Goal: Task Accomplishment & Management: Manage account settings

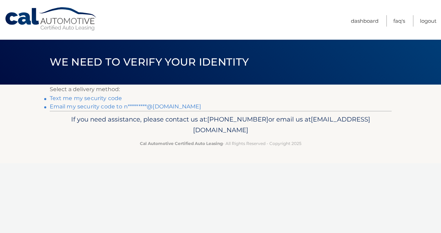
click at [97, 106] on link "Email my security code to n*********@[DOMAIN_NAME]" at bounding box center [126, 106] width 152 height 7
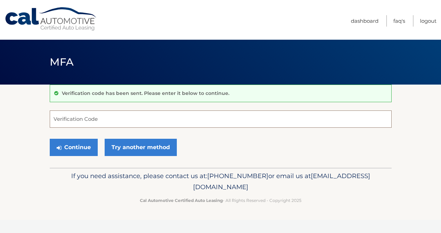
click at [96, 122] on input "Verification Code" at bounding box center [221, 119] width 342 height 17
paste input "435023"
type input "435023"
click at [76, 151] on button "Continue" at bounding box center [74, 147] width 48 height 17
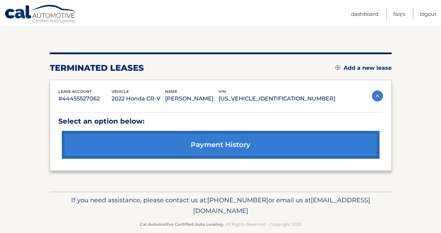
scroll to position [66, 0]
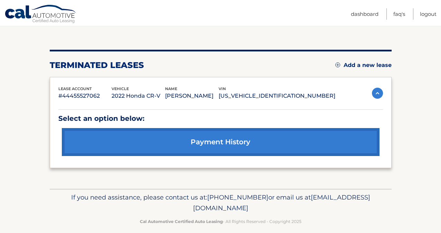
click at [365, 65] on link "Add a new lease" at bounding box center [364, 65] width 56 height 7
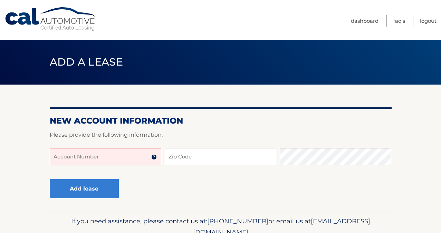
click at [110, 159] on input "Account Number" at bounding box center [106, 156] width 112 height 17
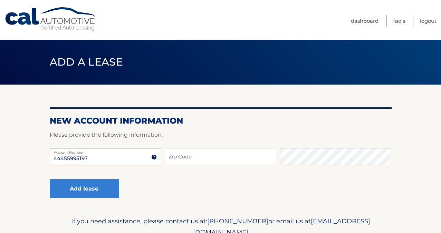
type input "44455995197"
click at [199, 158] on input "Zip Code" at bounding box center [221, 156] width 112 height 17
type input "33179"
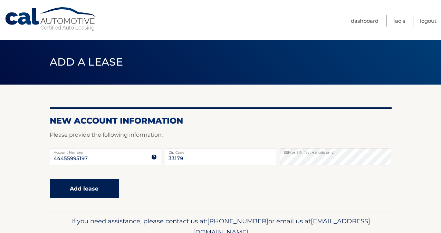
click at [87, 187] on button "Add lease" at bounding box center [84, 188] width 69 height 19
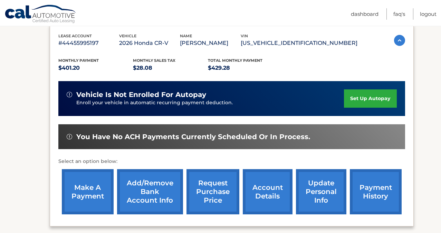
scroll to position [121, 0]
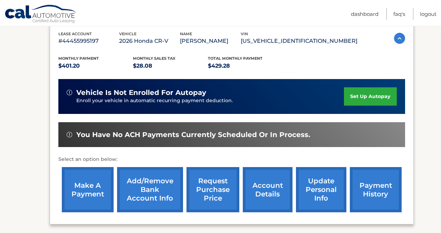
click at [363, 106] on link "set up autopay" at bounding box center [370, 96] width 53 height 18
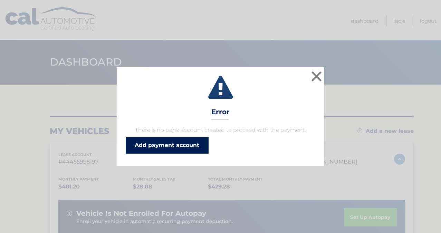
click at [192, 146] on link "Add payment account" at bounding box center [167, 145] width 83 height 17
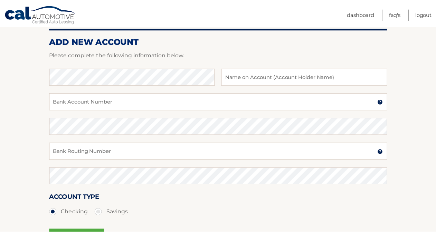
scroll to position [83, 0]
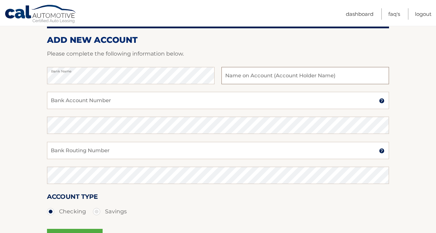
click at [262, 75] on input "text" at bounding box center [306, 75] width 168 height 17
type input "[PERSON_NAME]"
click at [70, 104] on input "Bank Account Number" at bounding box center [218, 100] width 342 height 17
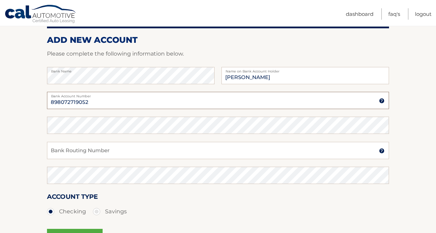
type input "898072719052"
drag, startPoint x: 95, startPoint y: 102, endPoint x: 51, endPoint y: 96, distance: 44.6
click at [51, 96] on div "898072719052 Bank Account Number" at bounding box center [218, 100] width 342 height 17
click at [88, 151] on input "Bank Routing Number" at bounding box center [218, 150] width 342 height 17
drag, startPoint x: 84, startPoint y: 152, endPoint x: 40, endPoint y: 148, distance: 44.4
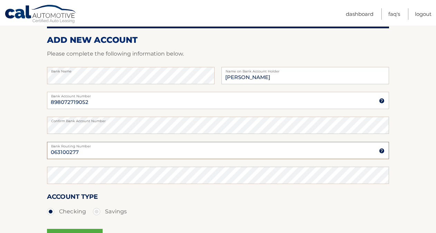
click at [40, 148] on section "Account Overview | Set Up Account Info ADD NEW ACCOUNT Please complete the foll…" at bounding box center [218, 134] width 436 height 264
type input "063100277"
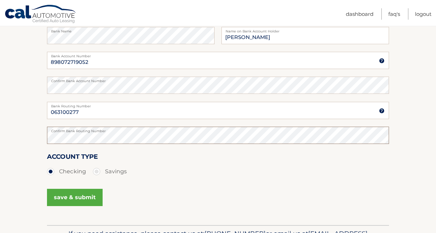
scroll to position [128, 0]
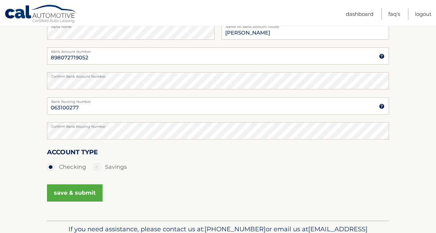
click at [77, 195] on button "save & submit" at bounding box center [75, 193] width 56 height 17
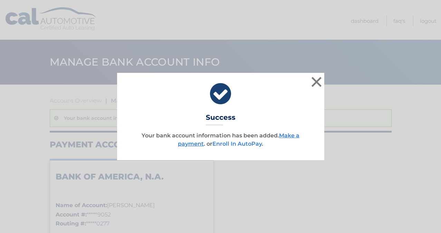
click at [253, 144] on link "Enroll In AutoPay" at bounding box center [237, 144] width 49 height 7
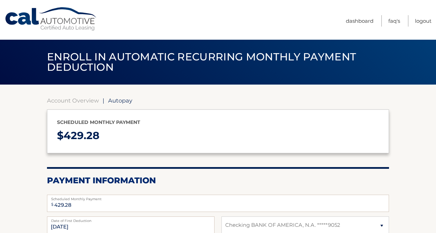
select select "OWU2MDgxZWItNTdkYy00NDYyLWJlNGItNDBkNjVkZjI1NmZm"
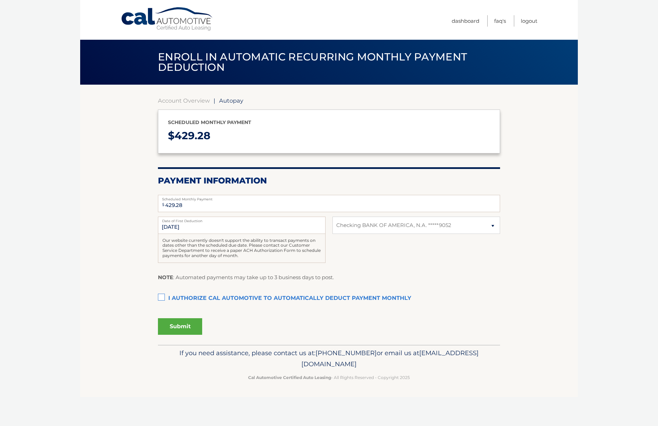
click at [164, 233] on label "I authorize cal automotive to automatically deduct payment monthly This checkbo…" at bounding box center [329, 299] width 342 height 14
click at [0, 0] on input "I authorize cal automotive to automatically deduct payment monthly This checkbo…" at bounding box center [0, 0] width 0 height 0
click at [191, 233] on button "Submit" at bounding box center [180, 326] width 44 height 17
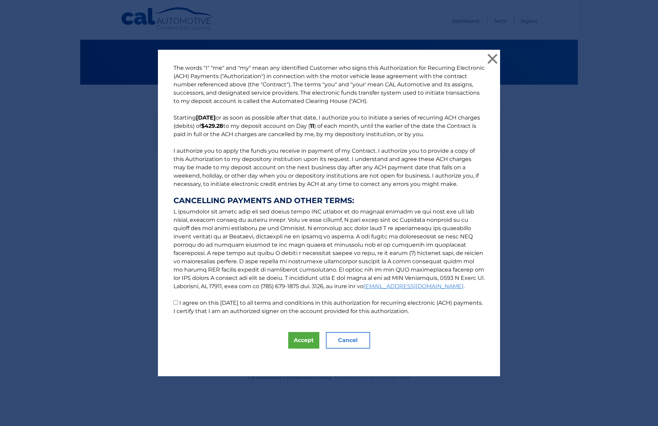
click at [175, 233] on input "I agree on this 09/15/2025 to all terms and conditions in this authorization fo…" at bounding box center [176, 302] width 4 height 4
checkbox input "true"
click at [311, 233] on button "Accept" at bounding box center [303, 340] width 31 height 17
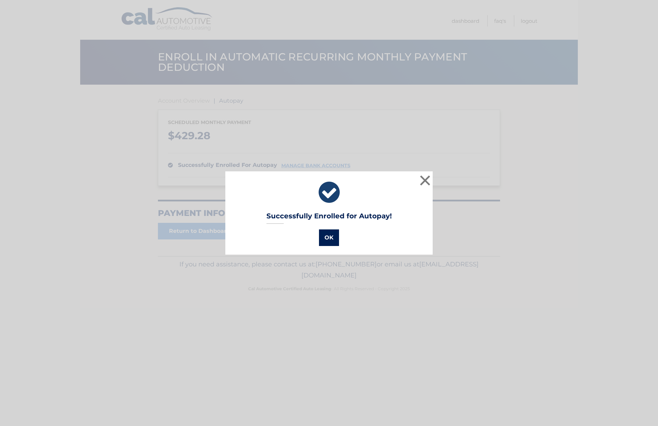
click at [332, 240] on button "OK" at bounding box center [329, 238] width 20 height 17
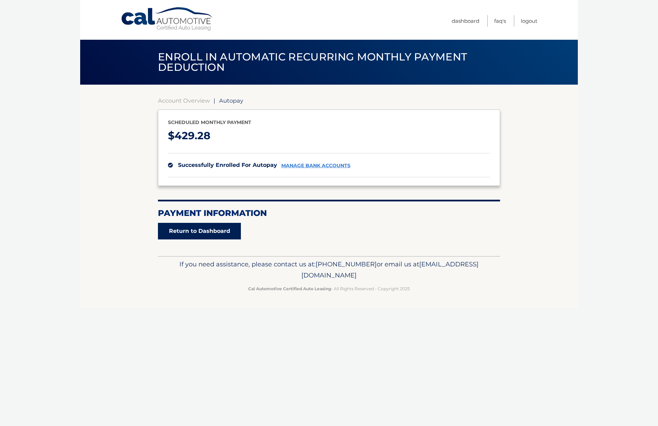
click at [223, 234] on link "Return to Dashboard" at bounding box center [199, 231] width 83 height 17
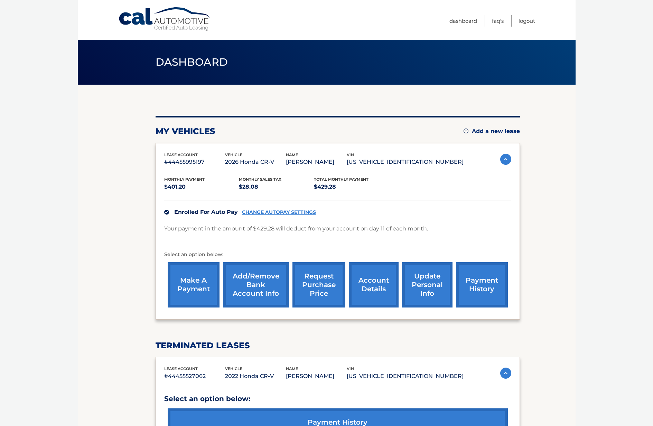
click at [203, 293] on link "make a payment" at bounding box center [194, 284] width 52 height 45
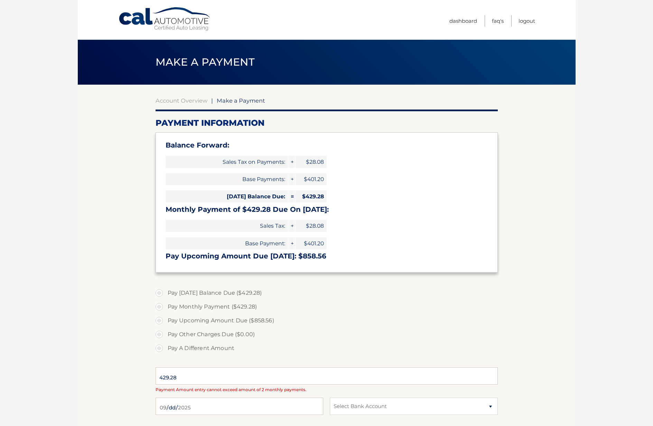
select select "OWU2MDgxZWItNTdkYy00NDYyLWJlNGItNDBkNjVkZjI1NmZm"
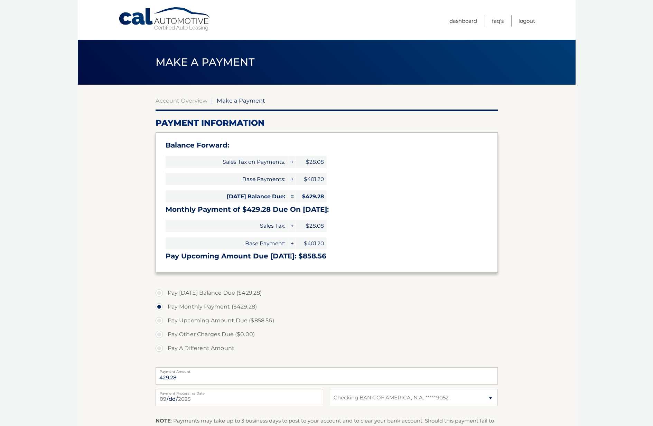
click at [159, 293] on label "Pay Today's Balance Due ($429.28)" at bounding box center [327, 293] width 342 height 14
click at [159, 293] on input "Pay Today's Balance Due ($429.28)" at bounding box center [161, 291] width 7 height 11
radio input "true"
click at [162, 309] on label "Pay Monthly Payment ($429.28)" at bounding box center [327, 307] width 342 height 14
click at [162, 309] on input "Pay Monthly Payment ($429.28)" at bounding box center [161, 305] width 7 height 11
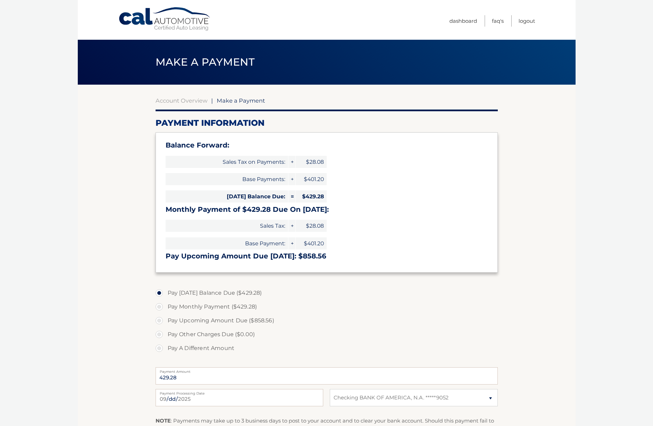
radio input "true"
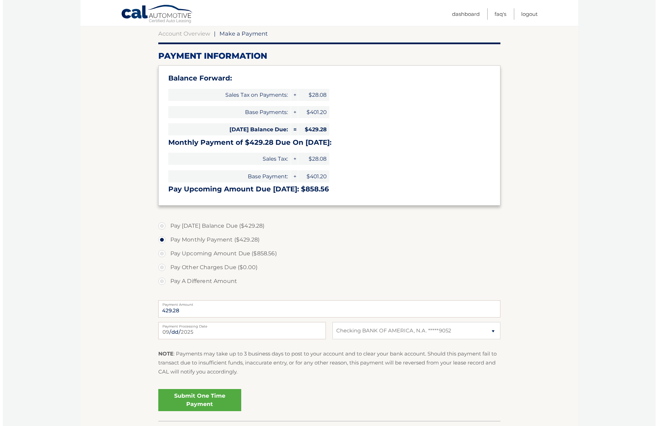
scroll to position [73, 0]
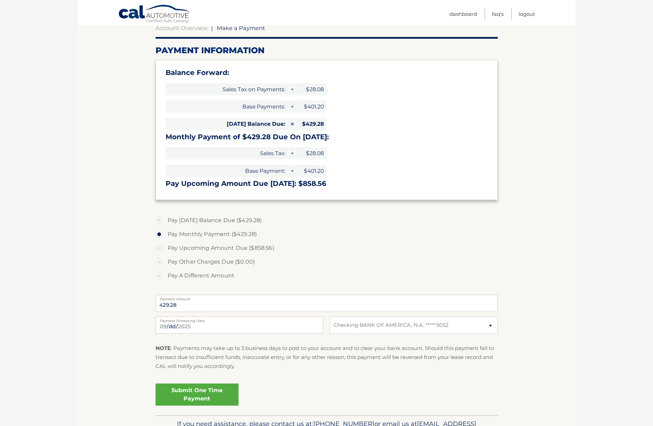
click at [213, 397] on link "Submit One Time Payment" at bounding box center [197, 395] width 83 height 22
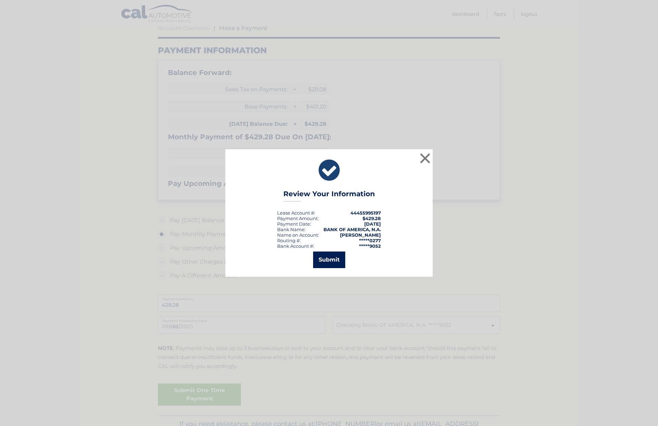
click at [327, 265] on button "Submit" at bounding box center [329, 260] width 32 height 17
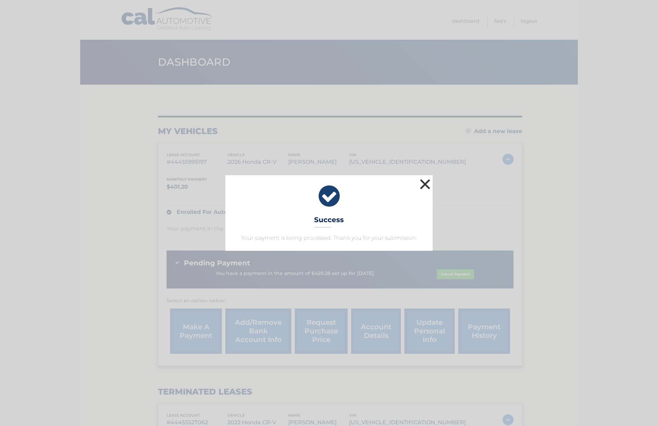
click at [426, 184] on button "×" at bounding box center [425, 184] width 14 height 14
